Goal: Task Accomplishment & Management: Manage account settings

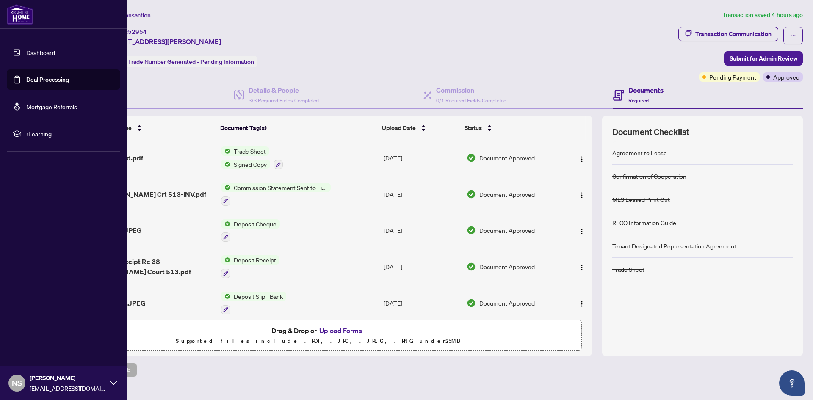
click at [44, 49] on link "Dashboard" at bounding box center [40, 53] width 29 height 8
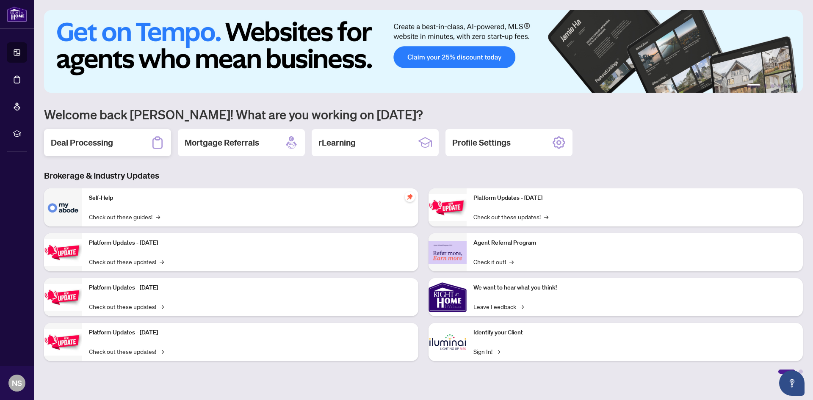
click at [96, 141] on h2 "Deal Processing" at bounding box center [82, 143] width 62 height 12
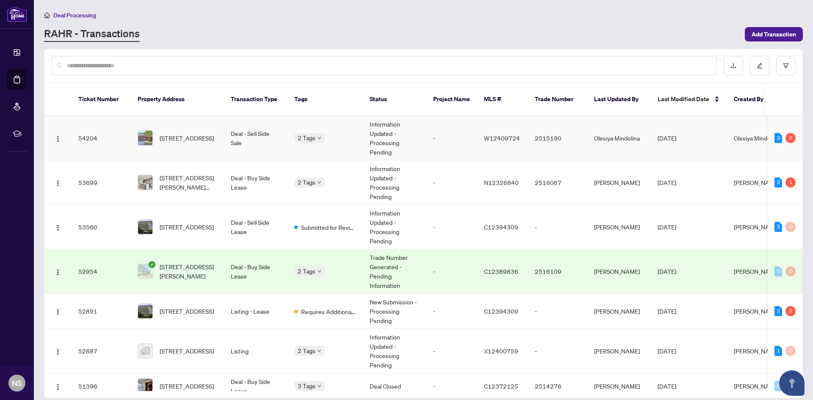
click at [313, 126] on body "Dashboard Deal Processing Mortgage Referrals rLearning NS [PERSON_NAME] [EMAIL_…" at bounding box center [406, 200] width 813 height 400
click at [166, 173] on span "[STREET_ADDRESS][PERSON_NAME][PERSON_NAME]" at bounding box center [189, 182] width 58 height 19
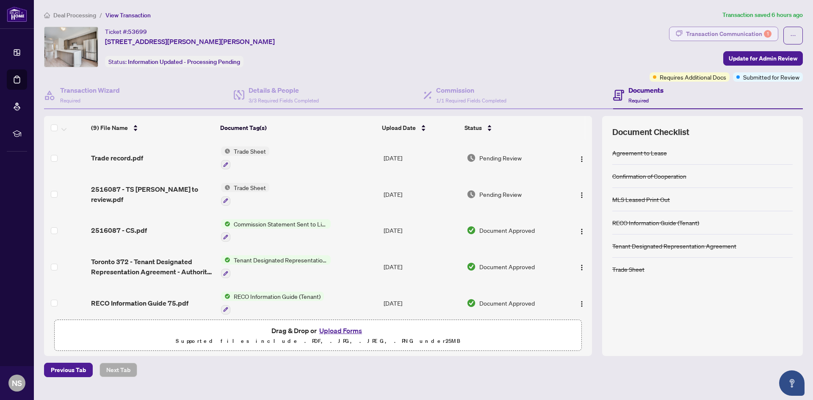
click at [746, 33] on div "Transaction Communication 1" at bounding box center [729, 34] width 86 height 14
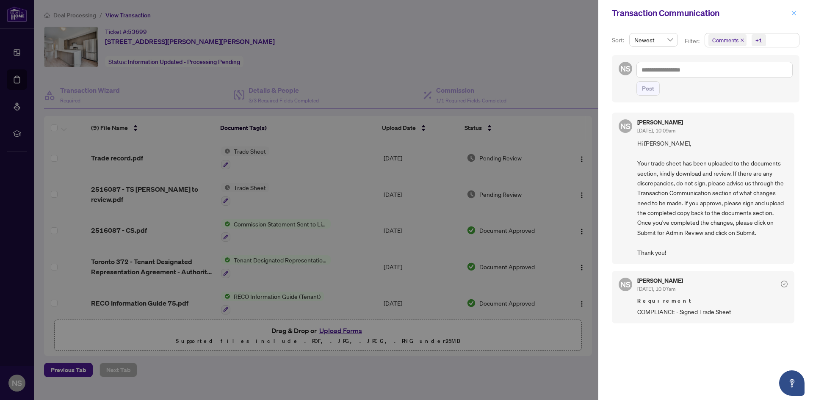
click at [792, 13] on icon "close" at bounding box center [794, 13] width 6 height 6
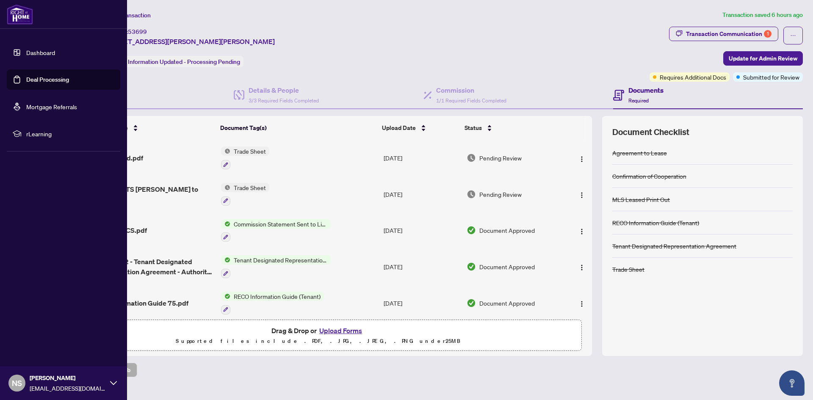
click at [26, 53] on link "Dashboard" at bounding box center [40, 53] width 29 height 8
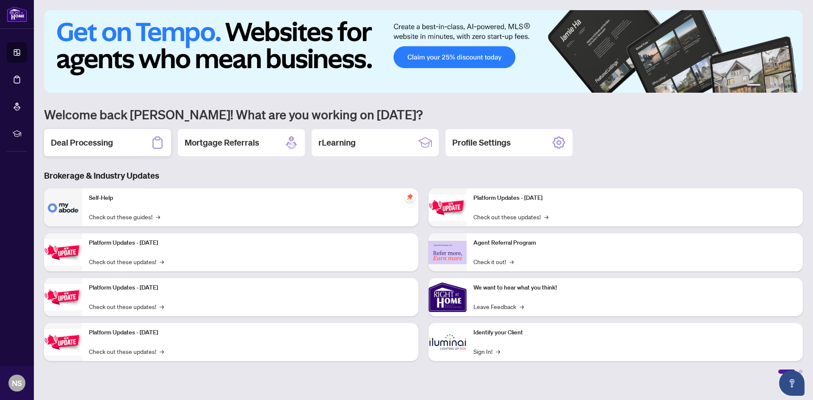
click at [93, 142] on h2 "Deal Processing" at bounding box center [82, 143] width 62 height 12
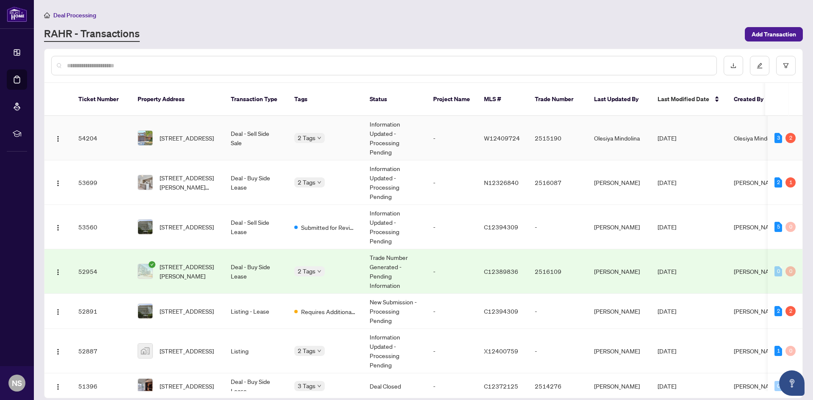
click at [200, 133] on span "[STREET_ADDRESS]" at bounding box center [187, 137] width 54 height 9
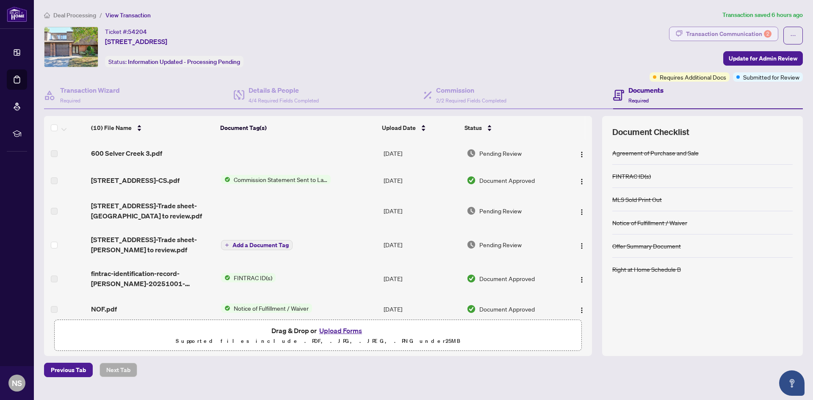
click at [715, 35] on div "Transaction Communication 2" at bounding box center [729, 34] width 86 height 14
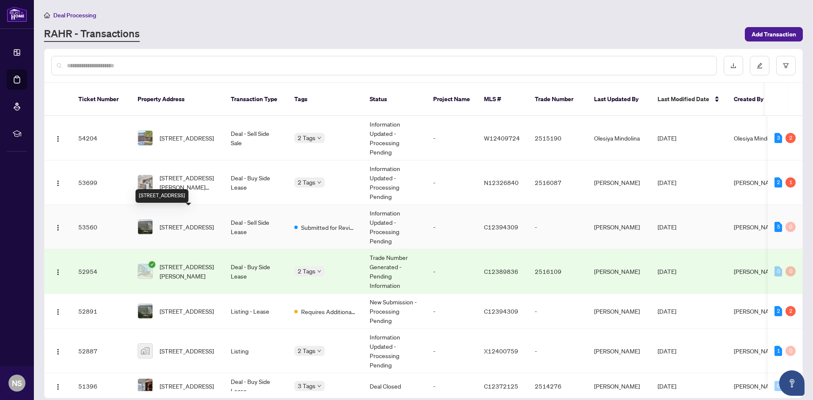
click at [196, 222] on span "[STREET_ADDRESS]" at bounding box center [187, 226] width 54 height 9
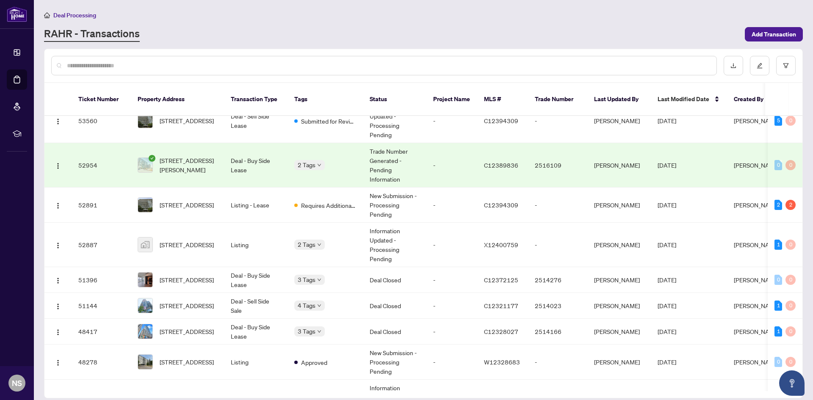
scroll to position [127, 0]
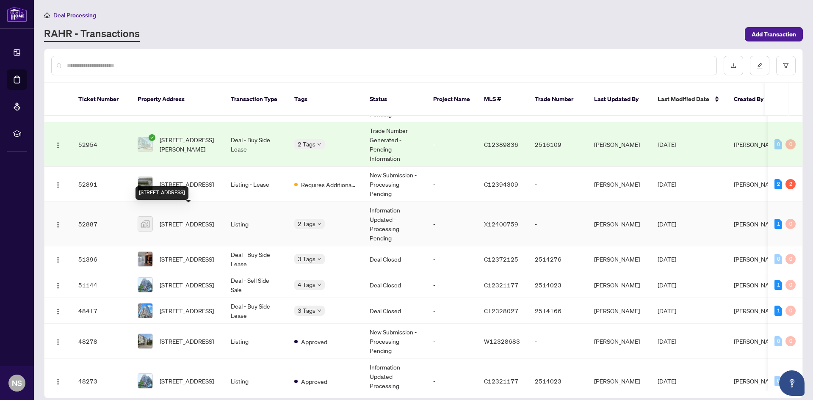
click at [183, 219] on span "[STREET_ADDRESS]" at bounding box center [187, 223] width 54 height 9
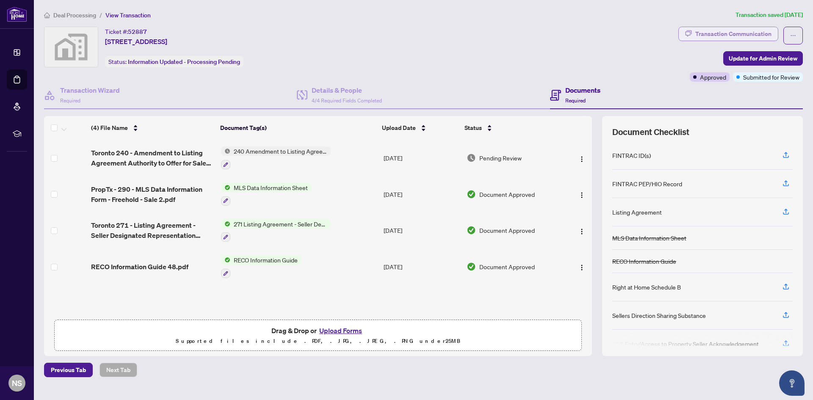
click at [709, 31] on div "Transaction Communication" at bounding box center [734, 34] width 76 height 14
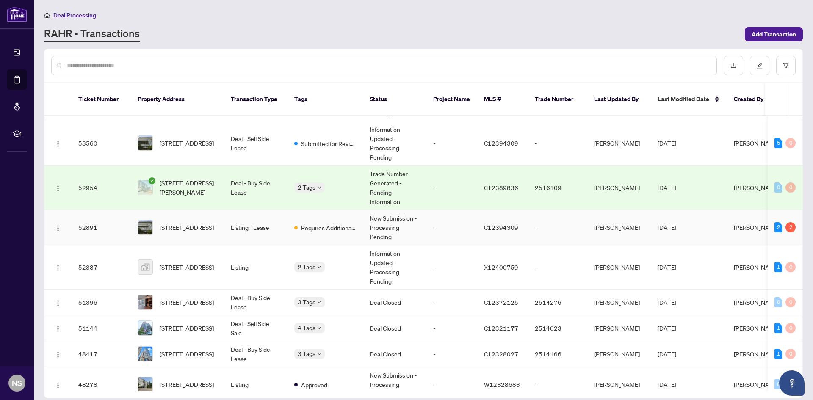
scroll to position [85, 0]
click at [327, 222] on span "Requires Additional Docs" at bounding box center [328, 226] width 55 height 9
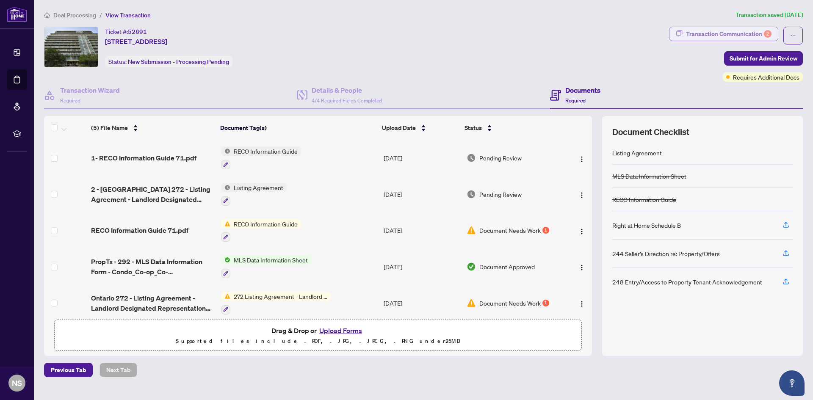
click at [701, 31] on div "Transaction Communication 2" at bounding box center [729, 34] width 86 height 14
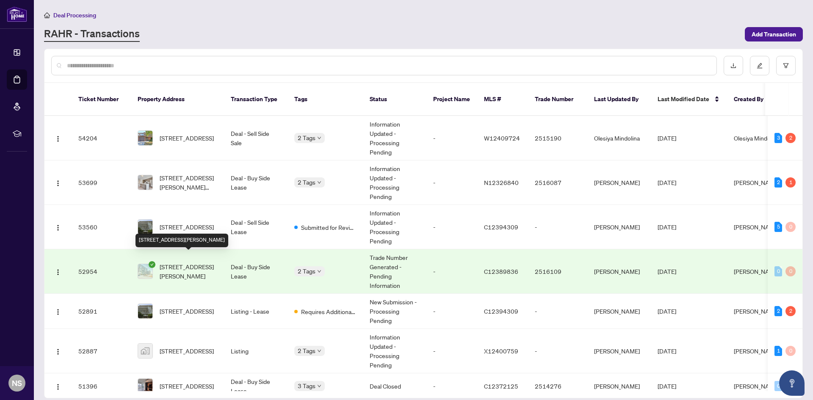
click at [197, 262] on span "[STREET_ADDRESS][PERSON_NAME]" at bounding box center [189, 271] width 58 height 19
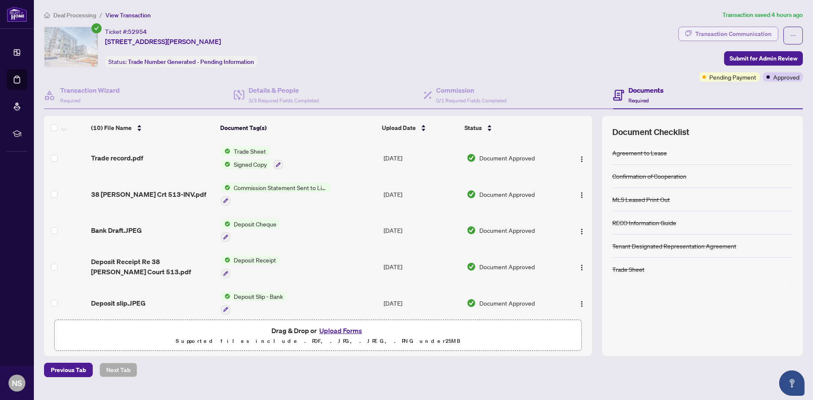
click at [697, 29] on div "Transaction Communication" at bounding box center [734, 34] width 76 height 14
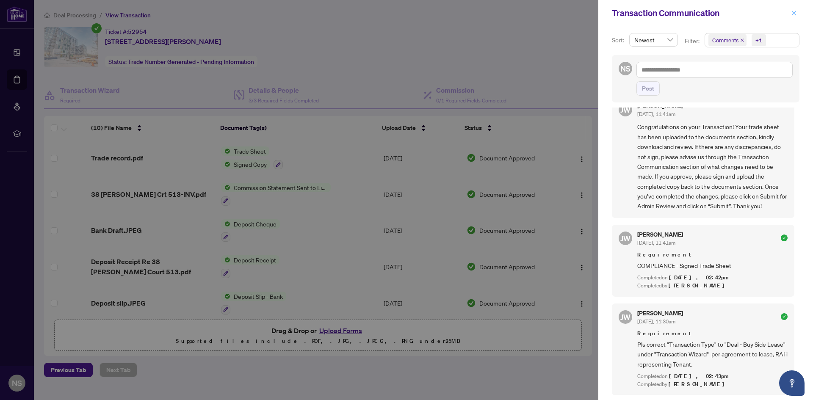
click at [793, 13] on icon "close" at bounding box center [794, 13] width 6 height 6
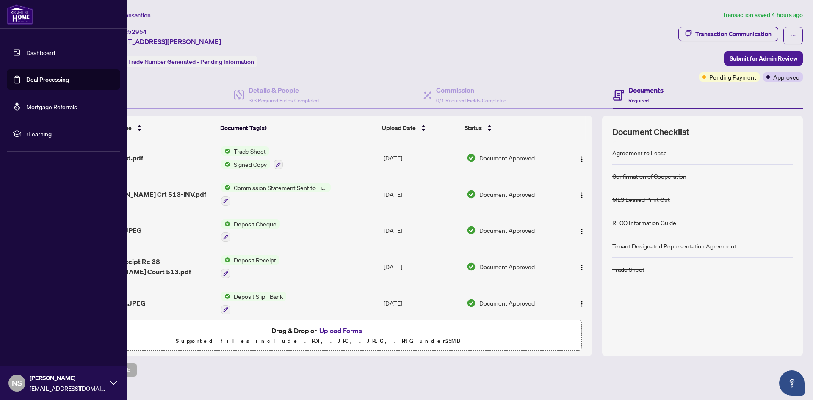
click at [43, 53] on link "Dashboard" at bounding box center [40, 53] width 29 height 8
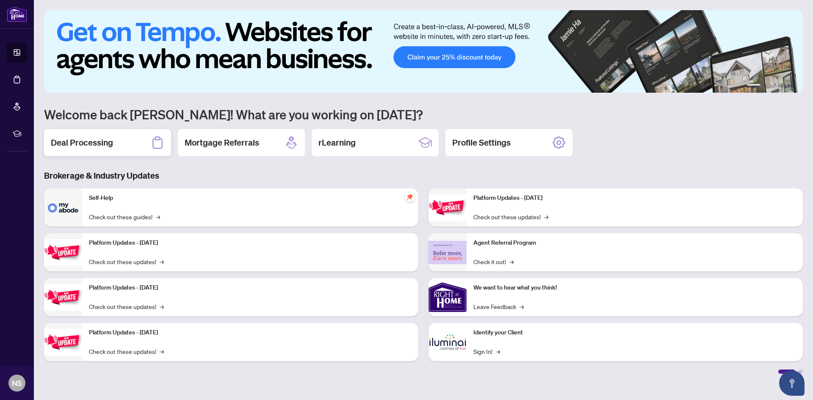
click at [94, 146] on h2 "Deal Processing" at bounding box center [82, 143] width 62 height 12
